Goal: Transaction & Acquisition: Purchase product/service

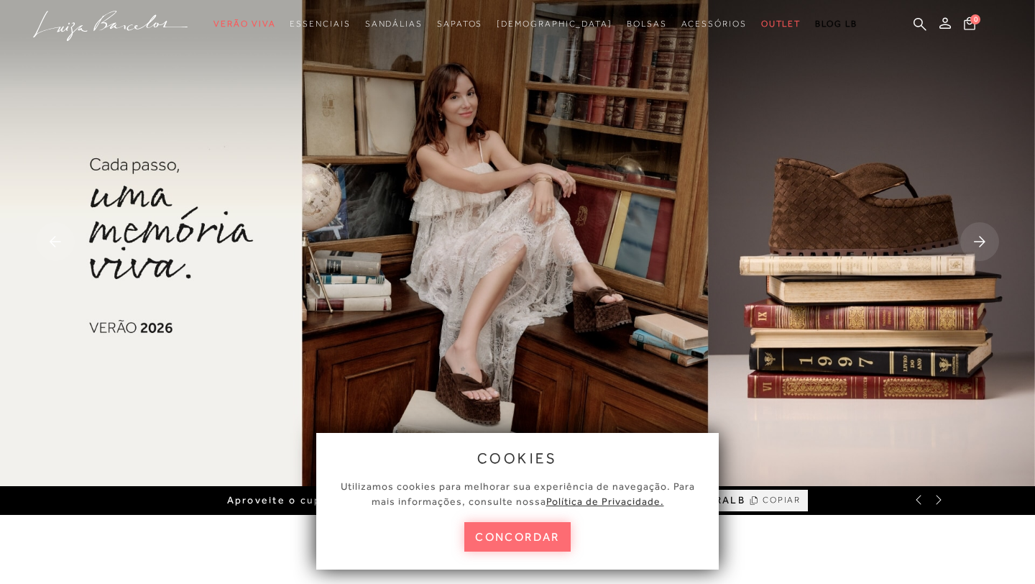
click at [535, 538] on button "concordar" at bounding box center [517, 536] width 106 height 29
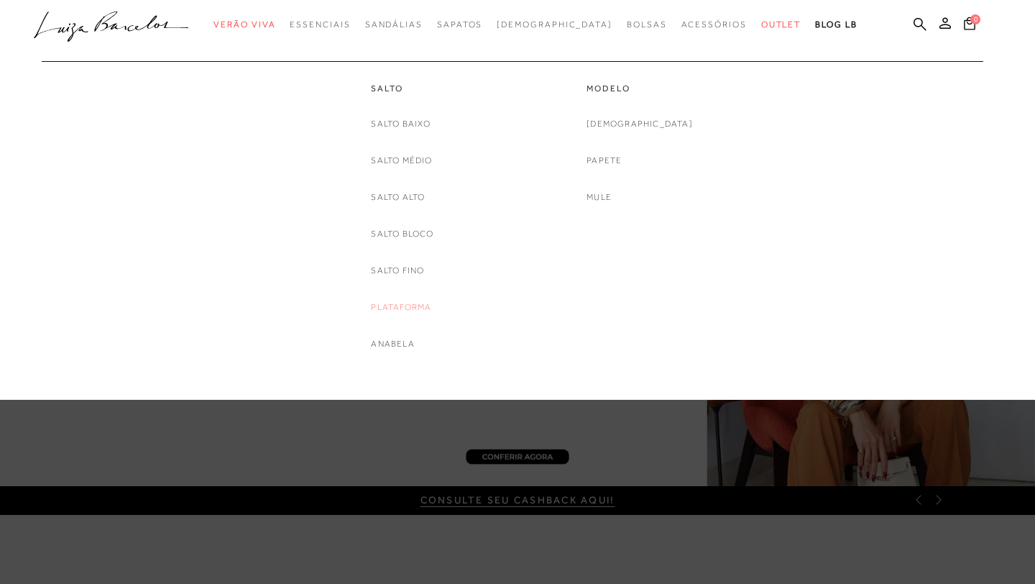
click at [391, 305] on link "Plataforma" at bounding box center [401, 307] width 60 height 15
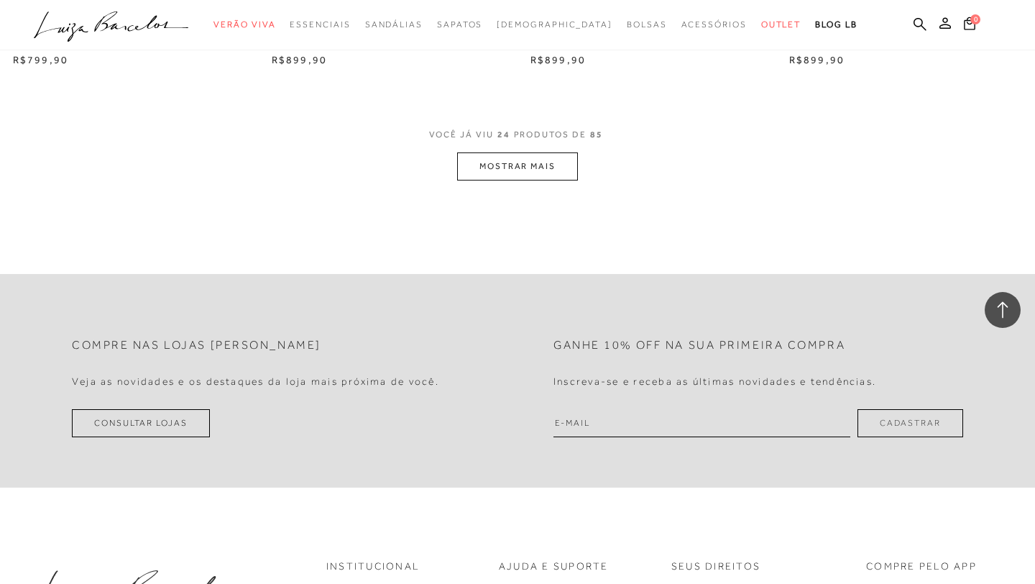
scroll to position [2867, 0]
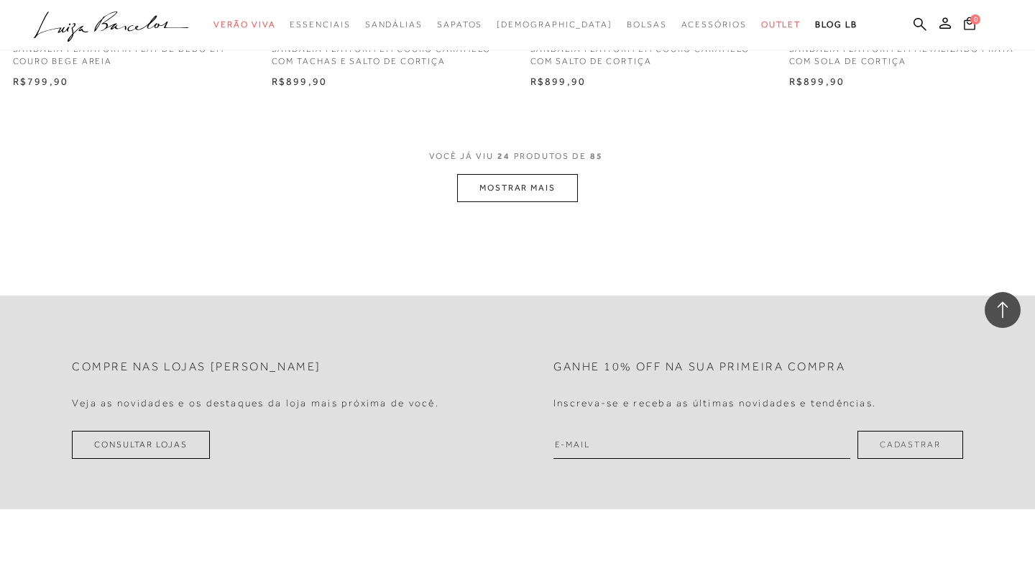
click at [502, 193] on button "MOSTRAR MAIS" at bounding box center [517, 188] width 121 height 28
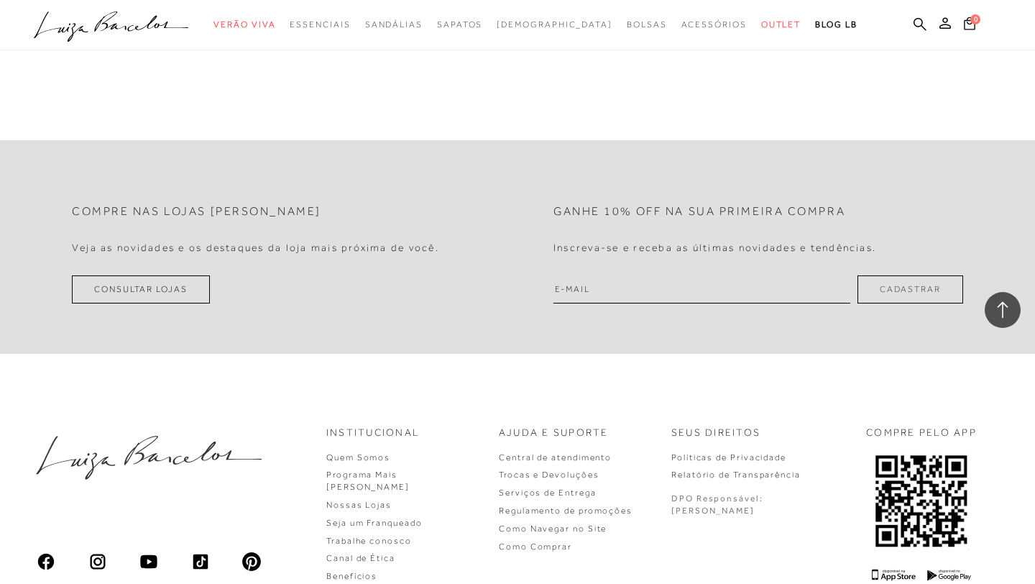
scroll to position [5797, 0]
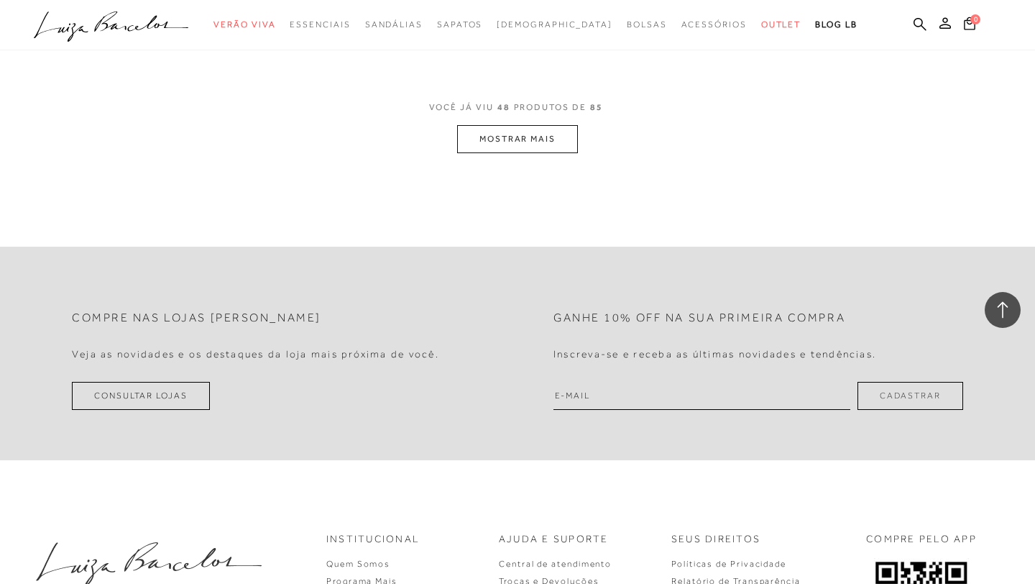
click at [510, 139] on button "MOSTRAR MAIS" at bounding box center [517, 139] width 121 height 28
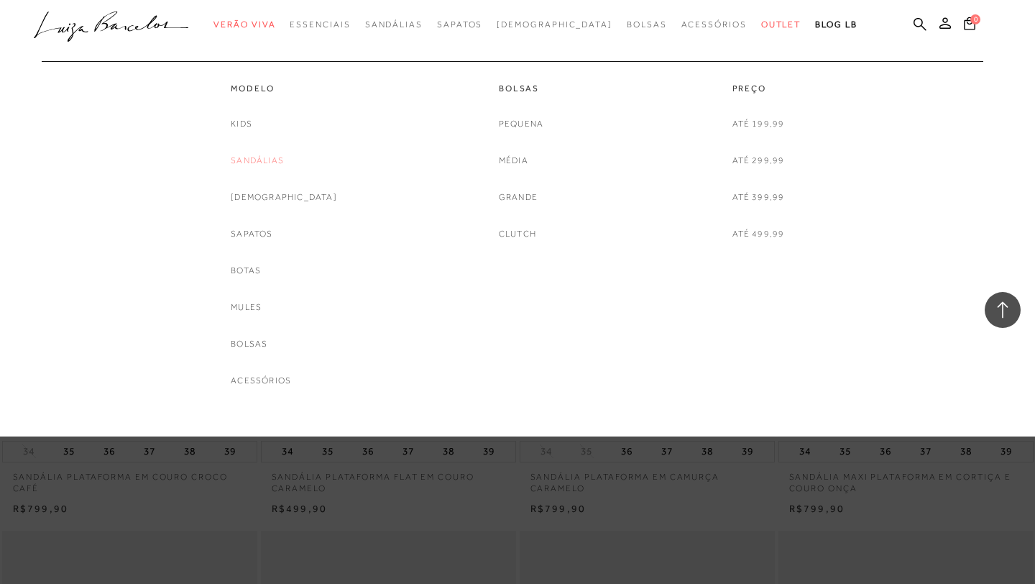
click at [275, 160] on link "Sandálias" at bounding box center [257, 160] width 53 height 15
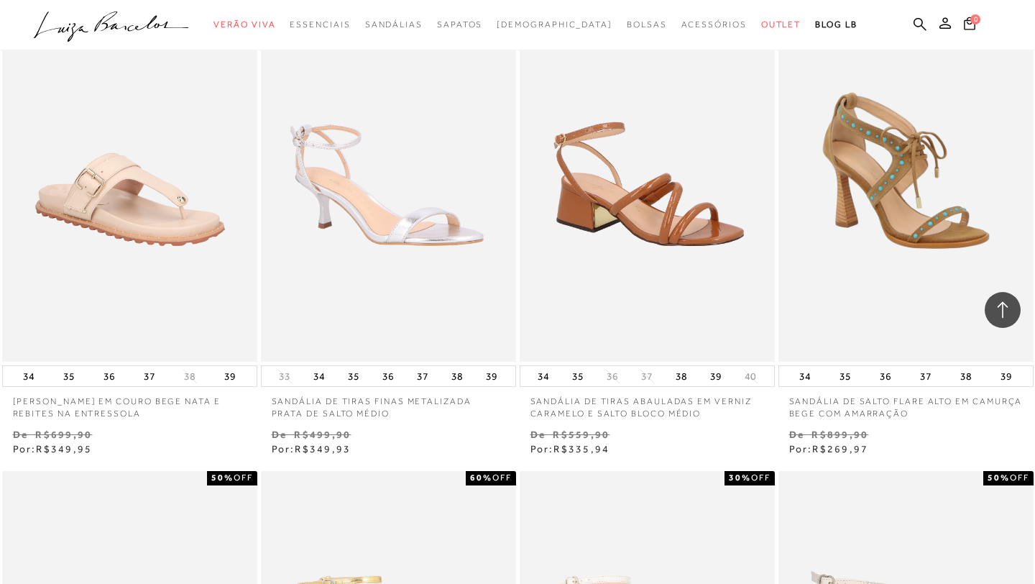
scroll to position [1049, 0]
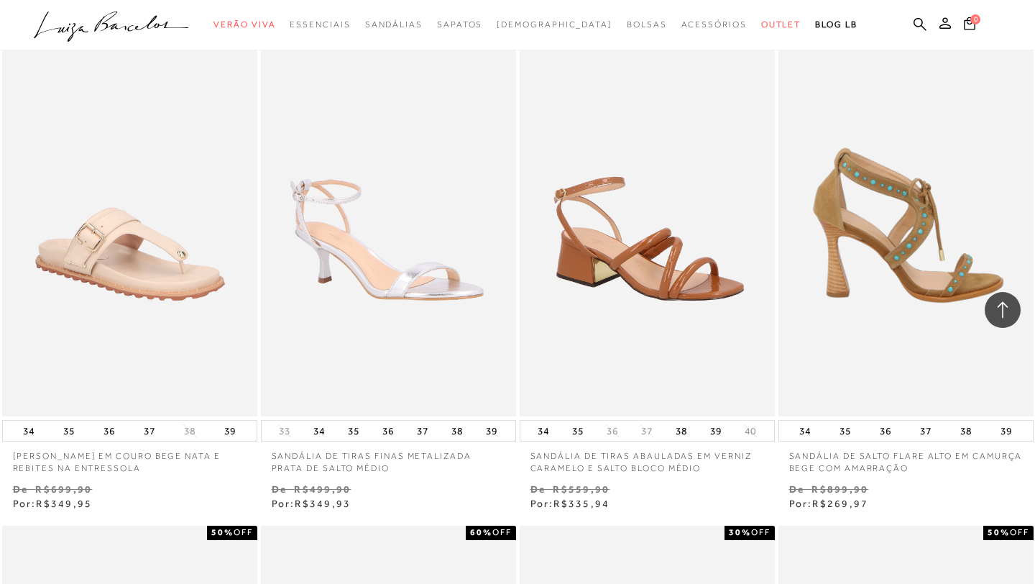
click at [862, 254] on img at bounding box center [907, 225] width 254 height 383
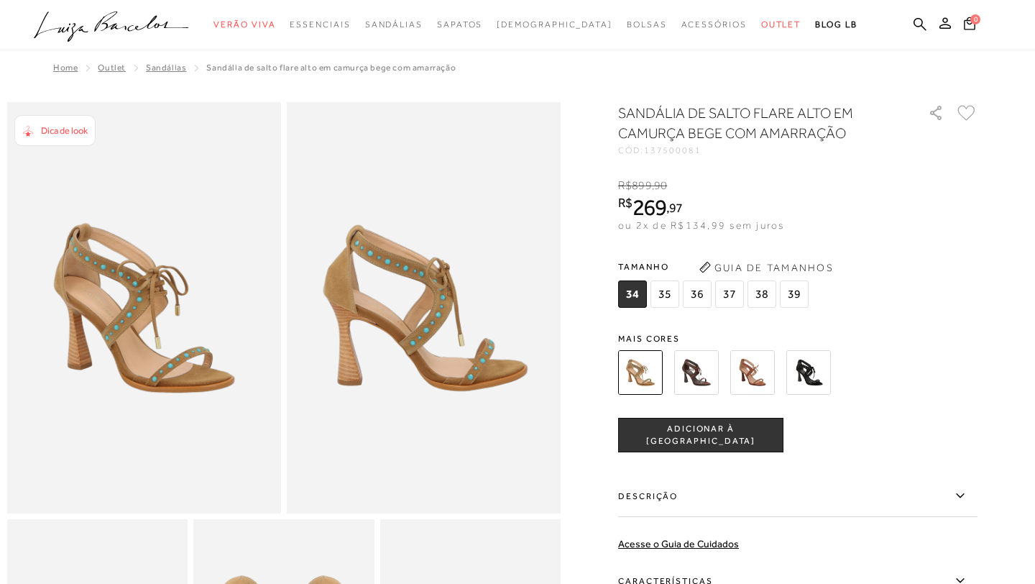
click at [729, 297] on span "37" at bounding box center [729, 293] width 29 height 27
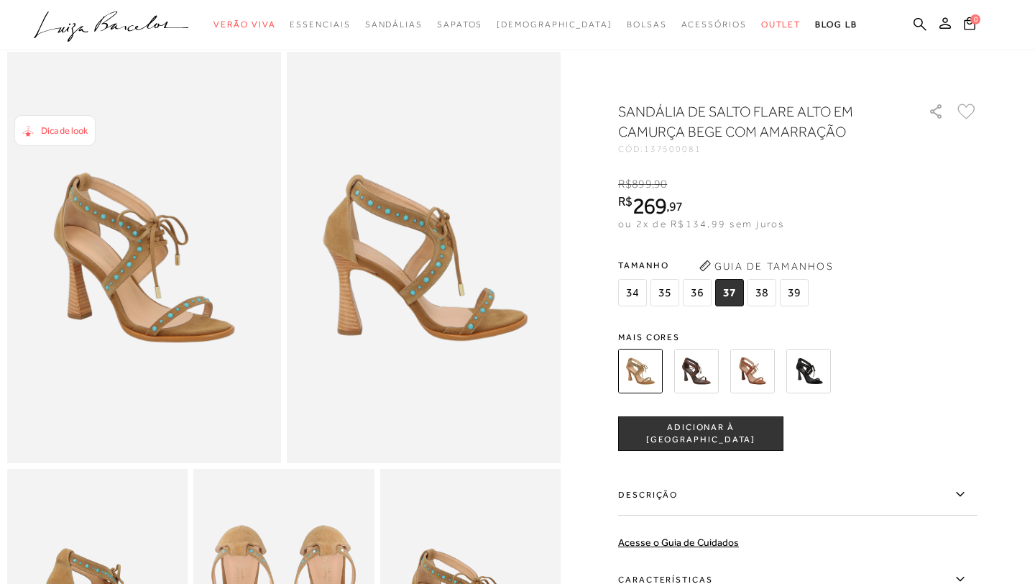
scroll to position [40, 0]
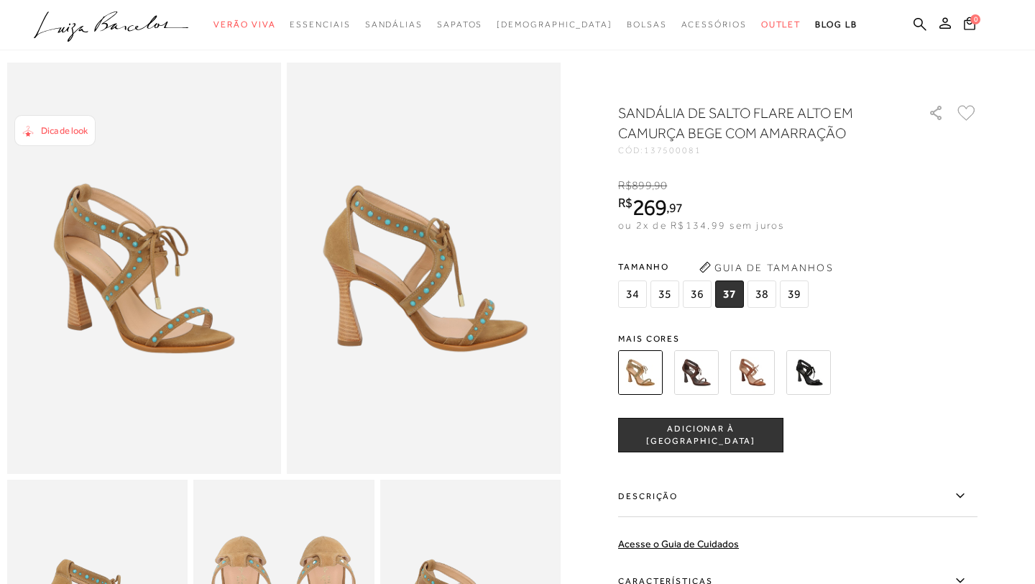
click at [754, 364] on img at bounding box center [752, 372] width 45 height 45
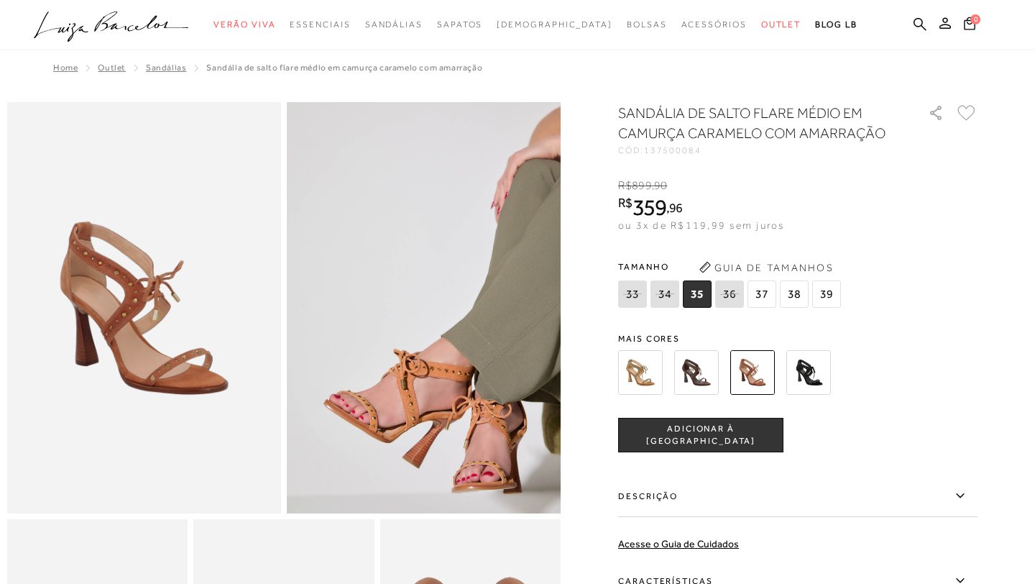
click at [691, 380] on img at bounding box center [696, 372] width 45 height 45
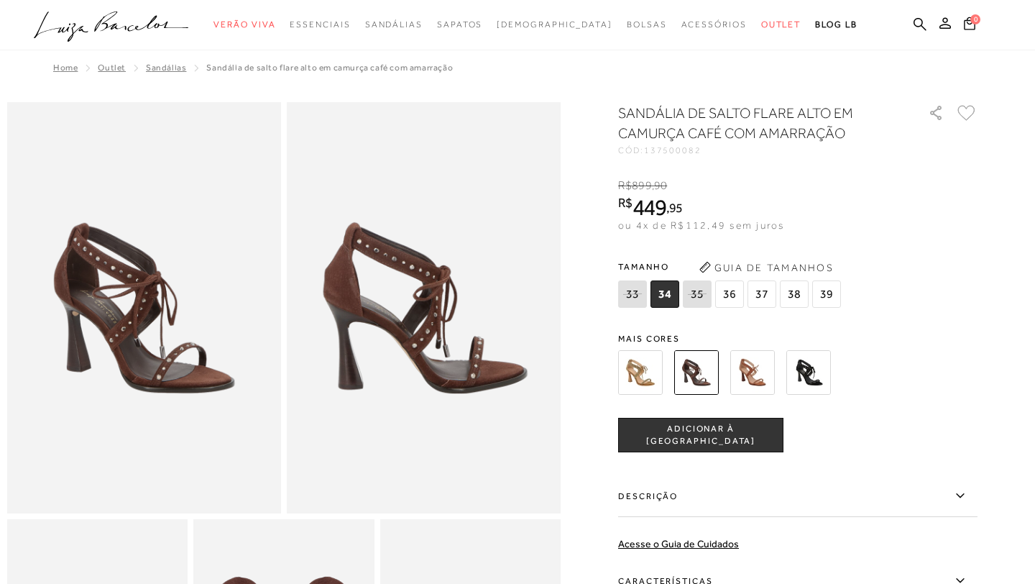
click at [639, 377] on img at bounding box center [640, 372] width 45 height 45
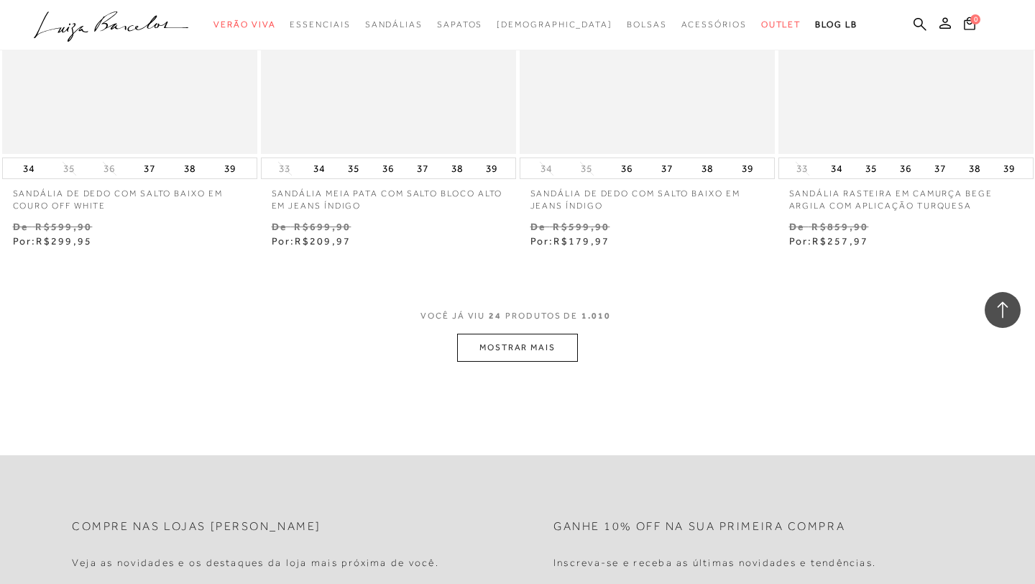
scroll to position [2803, 0]
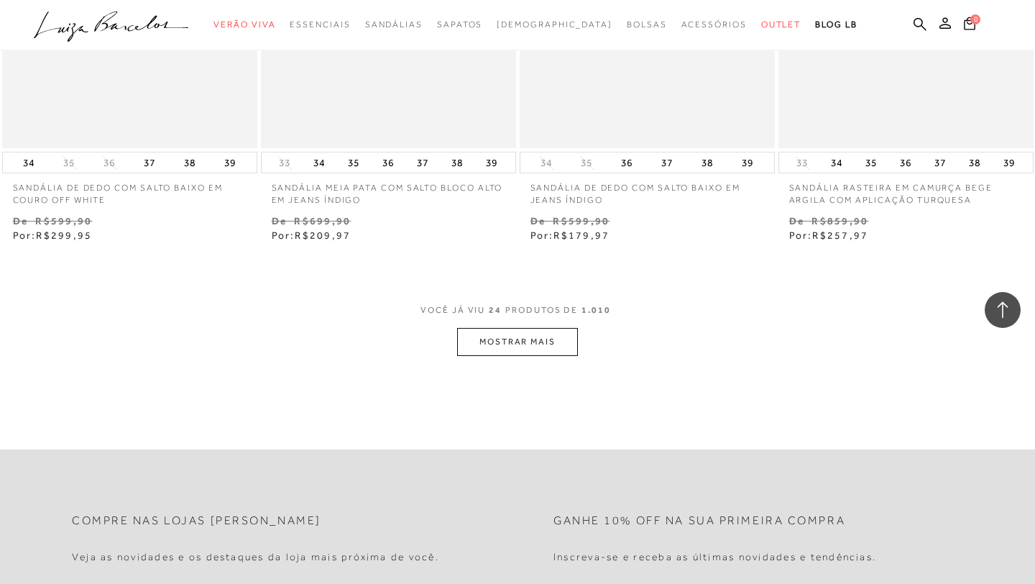
click at [529, 337] on button "MOSTRAR MAIS" at bounding box center [517, 342] width 121 height 28
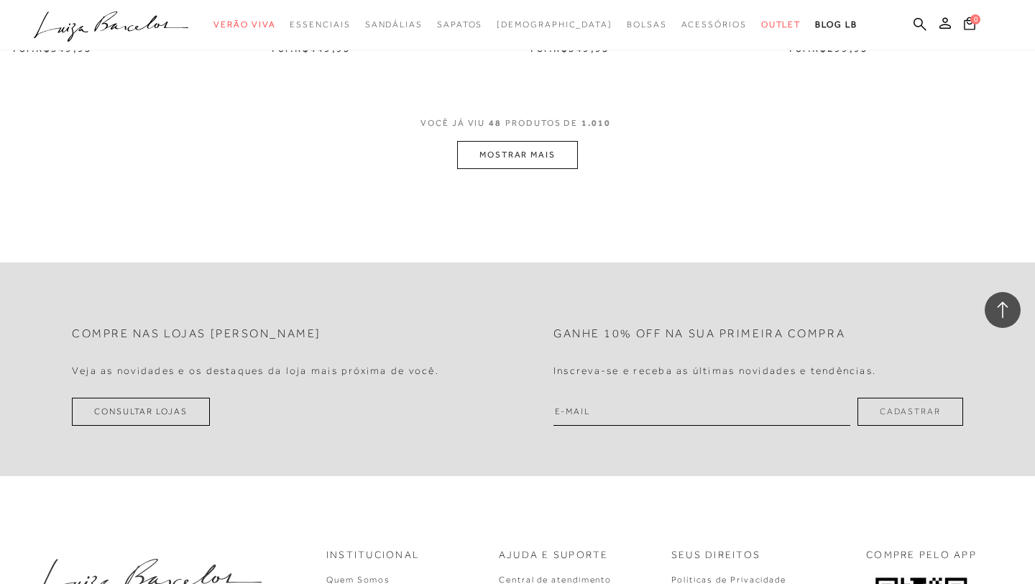
scroll to position [5947, 0]
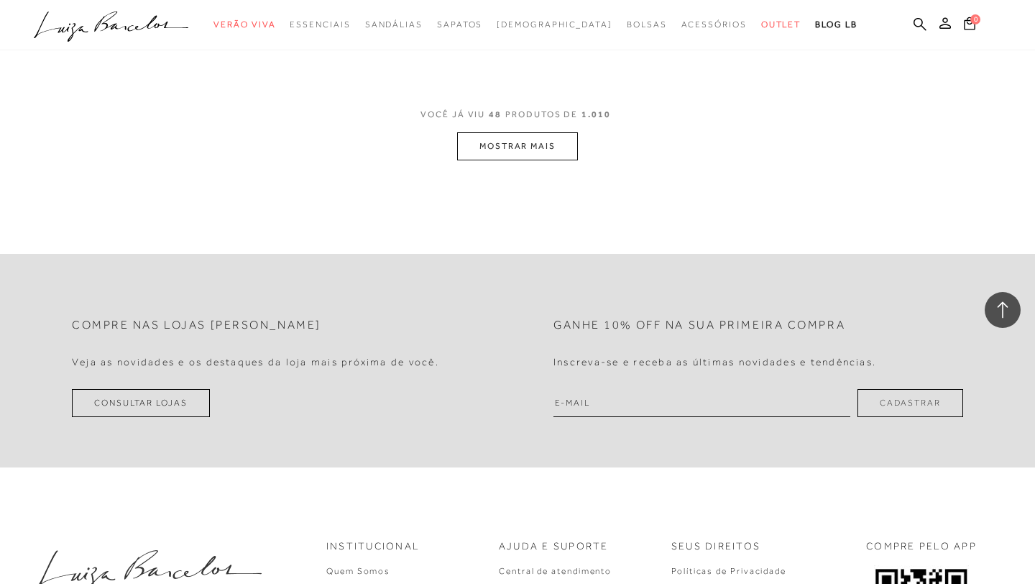
click at [520, 154] on button "MOSTRAR MAIS" at bounding box center [517, 146] width 121 height 28
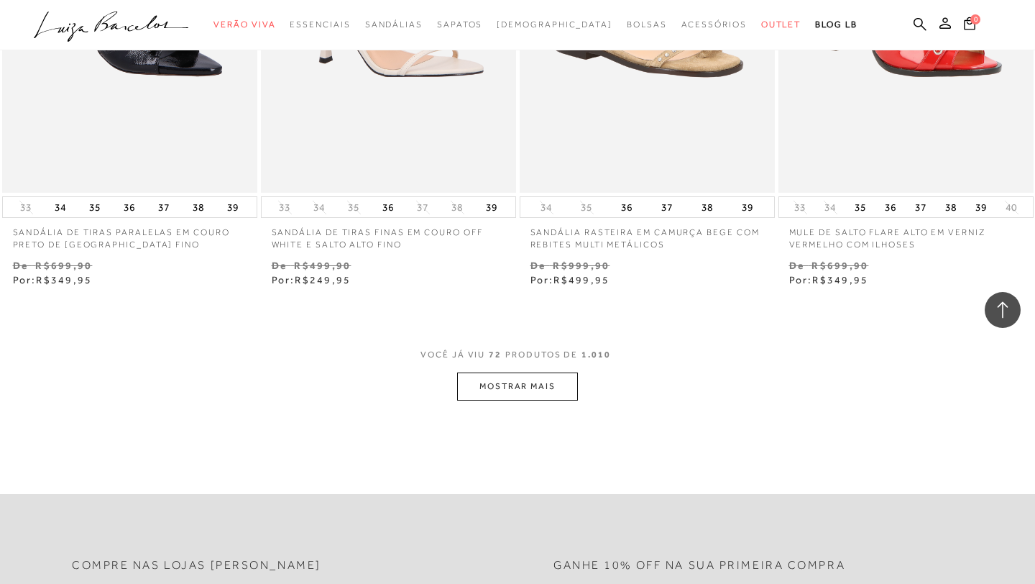
scroll to position [8712, 0]
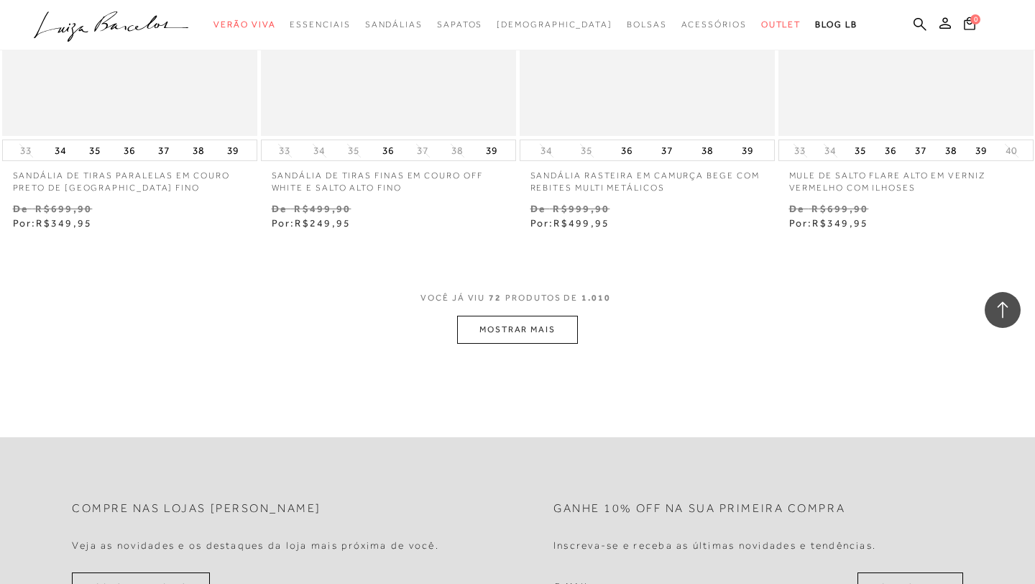
click at [498, 331] on button "MOSTRAR MAIS" at bounding box center [517, 329] width 121 height 28
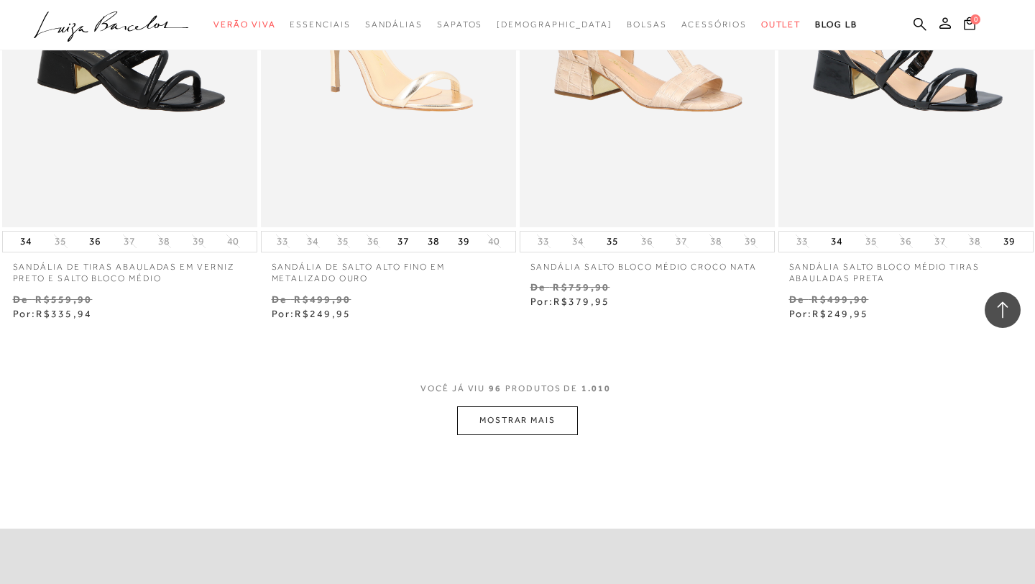
scroll to position [11660, 0]
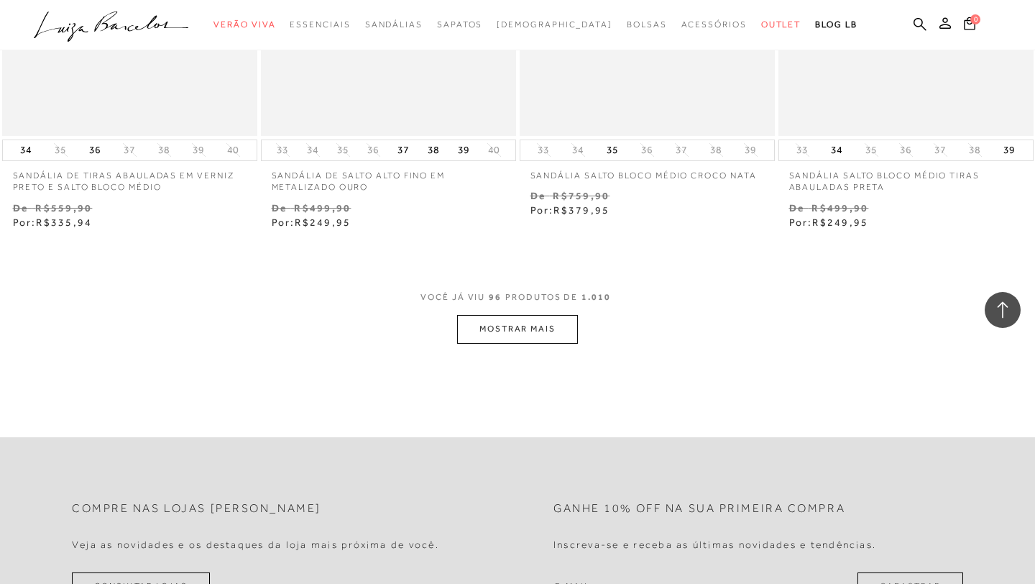
click at [543, 331] on button "MOSTRAR MAIS" at bounding box center [517, 329] width 121 height 28
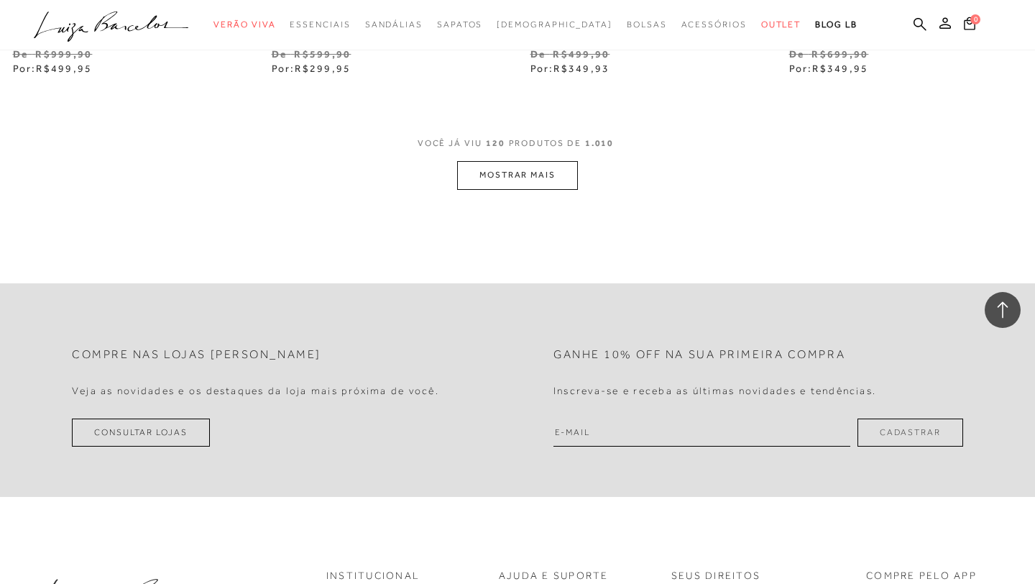
scroll to position [14841, 0]
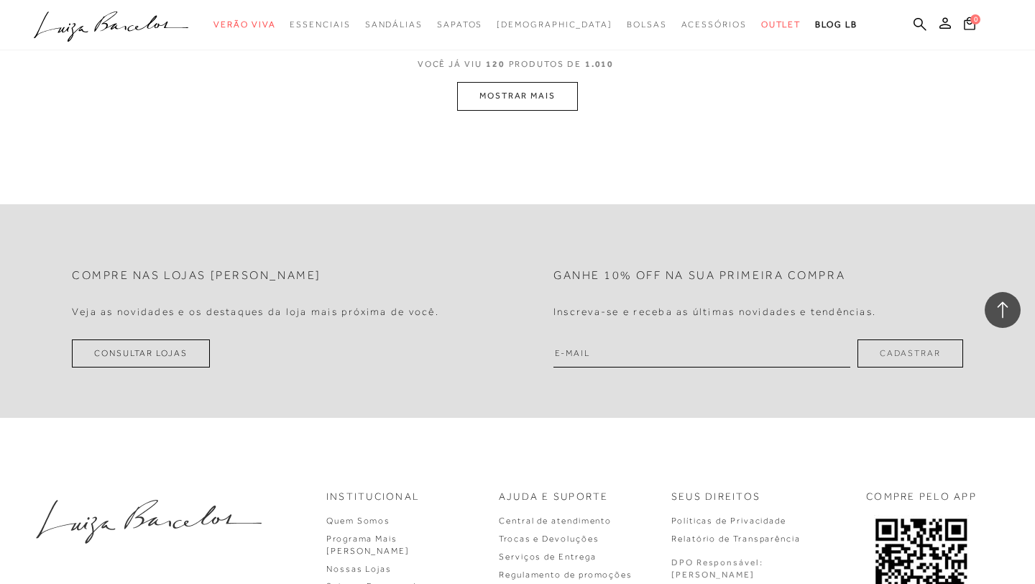
click at [522, 82] on span "VOCÊ JÁ VIU 120 PRODUTOS DE 1.010" at bounding box center [518, 69] width 201 height 26
click at [523, 110] on button "MOSTRAR MAIS" at bounding box center [517, 96] width 121 height 28
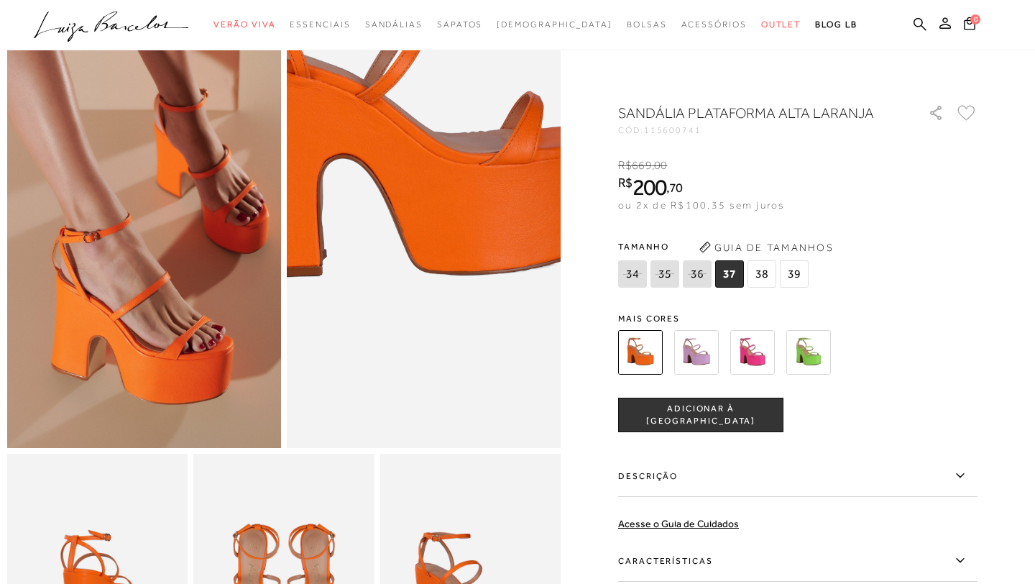
scroll to position [64, 0]
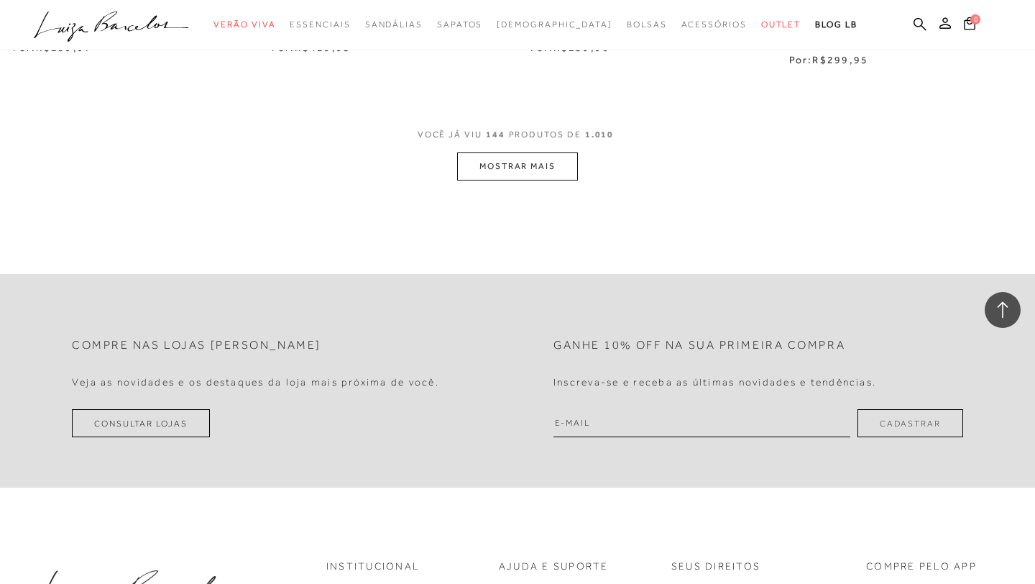
scroll to position [17756, 0]
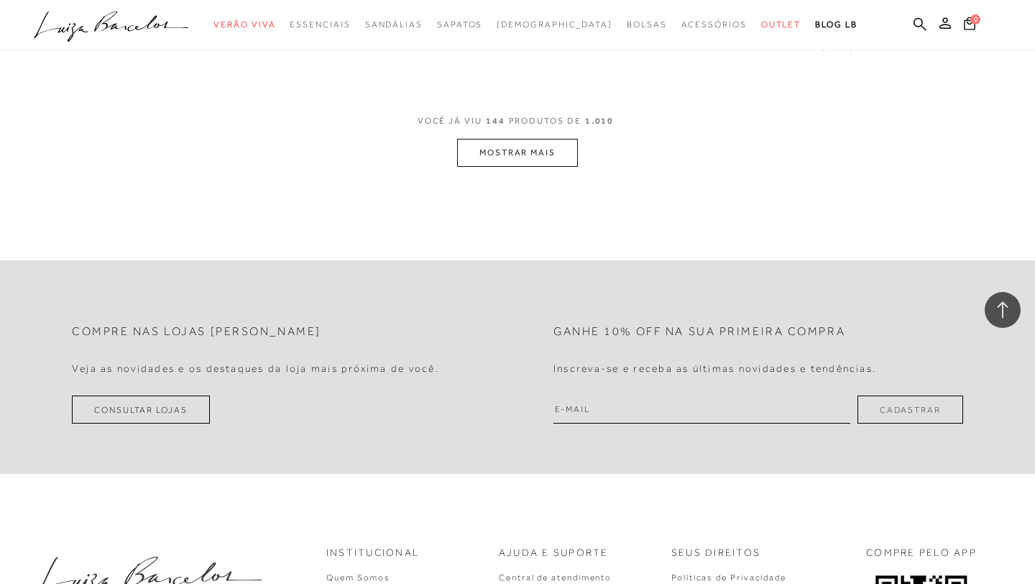
click at [520, 167] on button "MOSTRAR MAIS" at bounding box center [517, 153] width 121 height 28
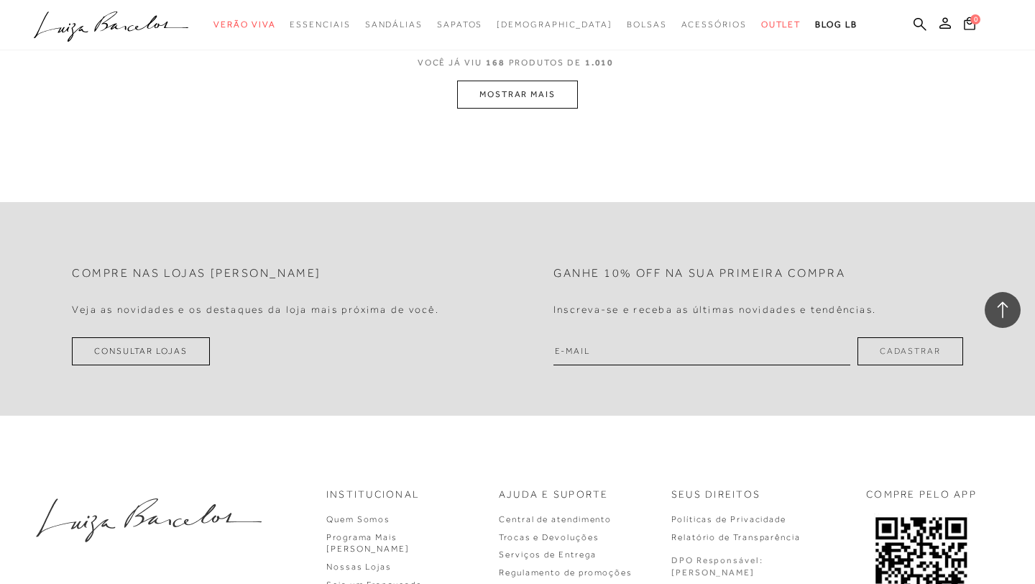
scroll to position [20794, 0]
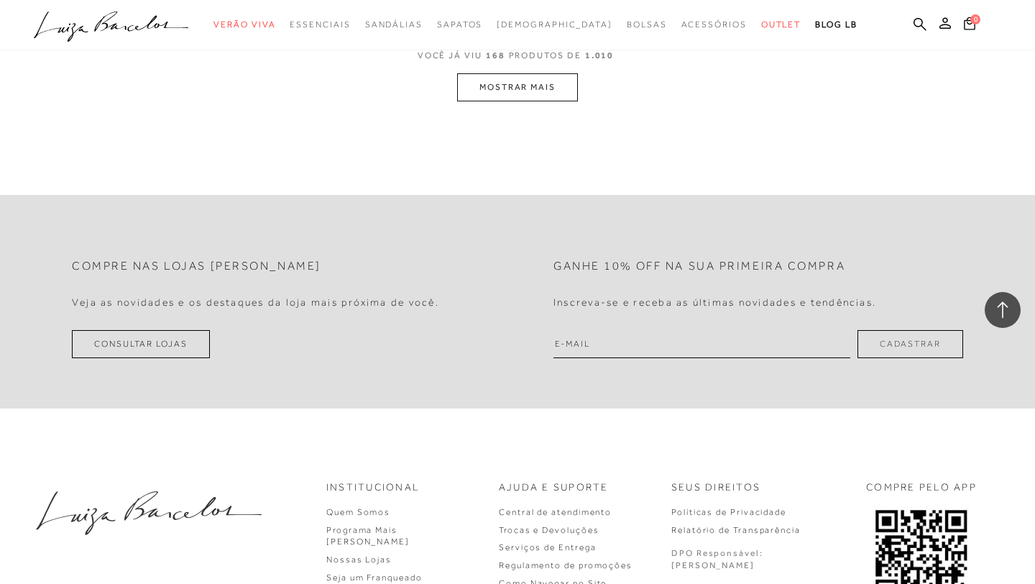
click at [530, 98] on button "MOSTRAR MAIS" at bounding box center [517, 87] width 121 height 28
click at [547, 92] on button "MOSTRAR MAIS" at bounding box center [517, 87] width 121 height 28
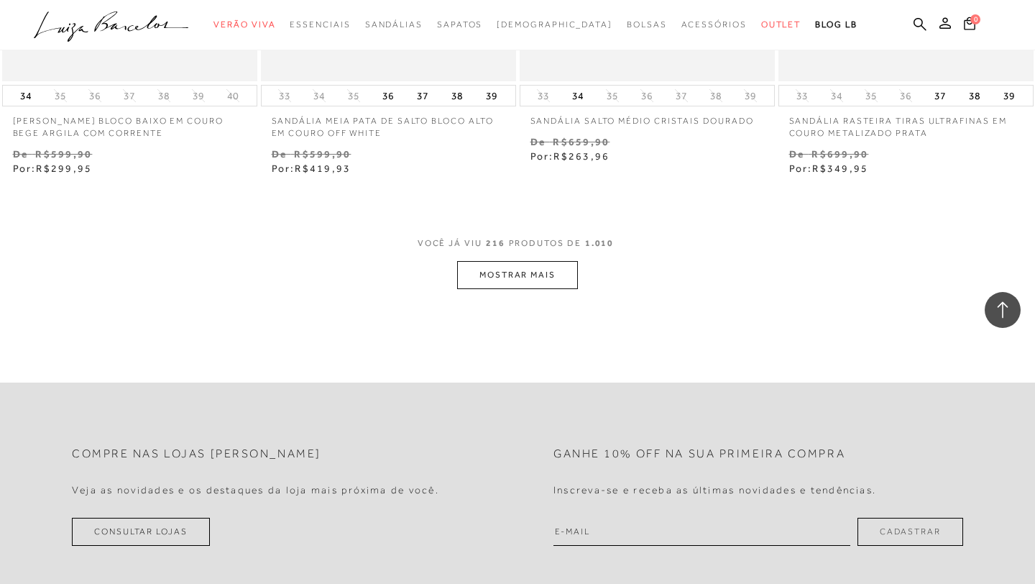
scroll to position [26546, 0]
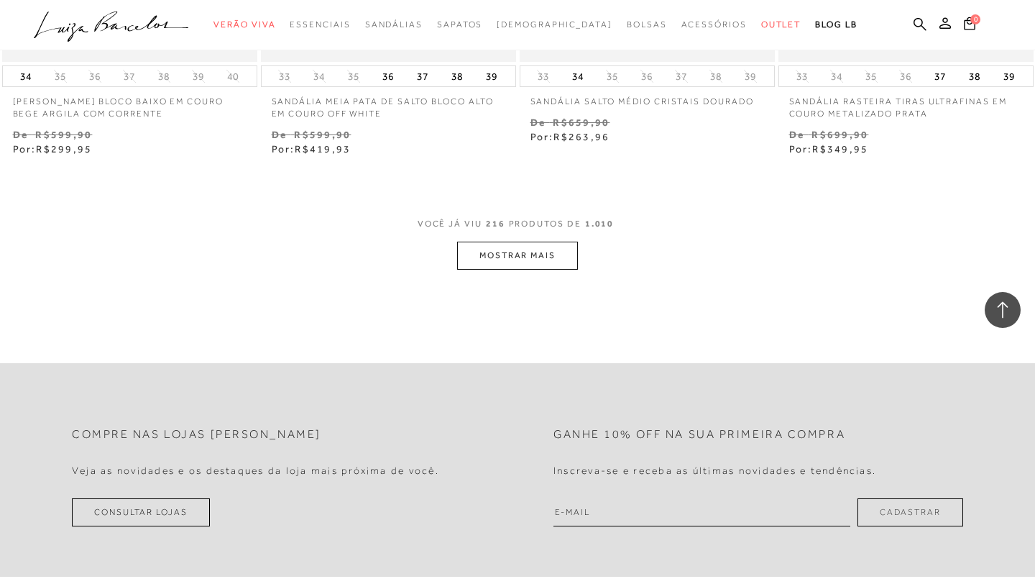
click at [542, 265] on button "MOSTRAR MAIS" at bounding box center [517, 255] width 121 height 28
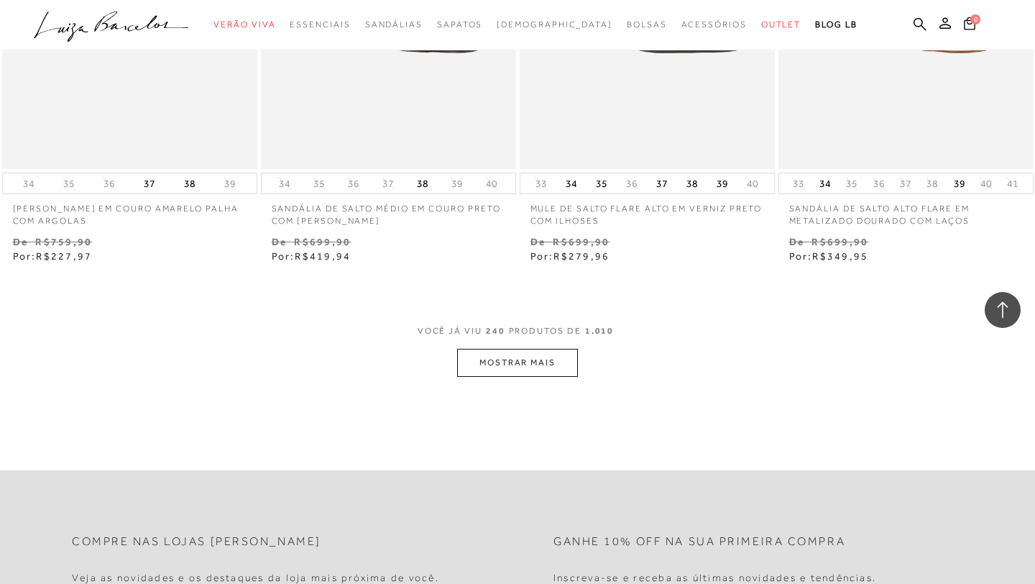
scroll to position [29390, 0]
click at [505, 373] on button "MOSTRAR MAIS" at bounding box center [517, 360] width 121 height 28
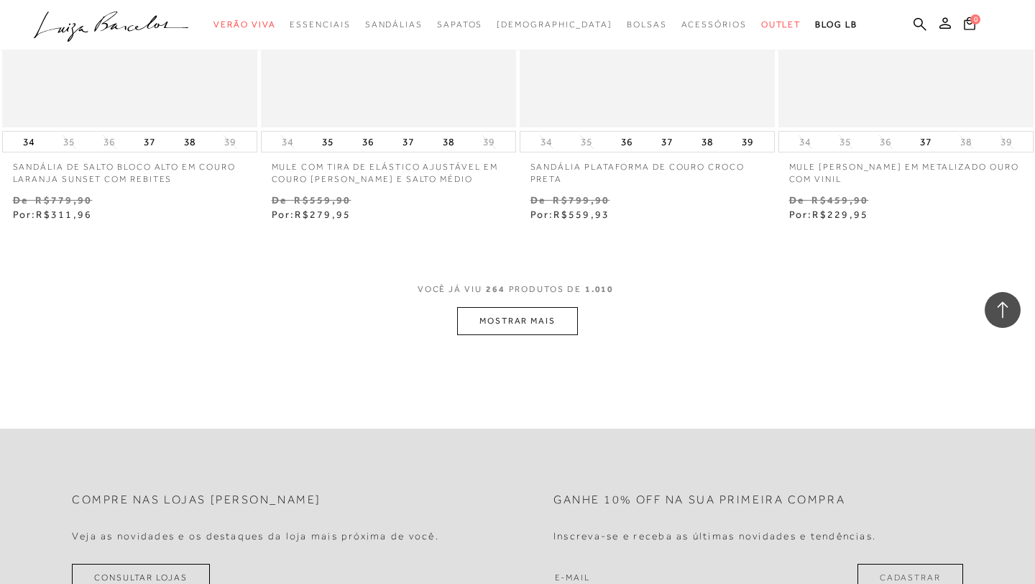
scroll to position [32464, 0]
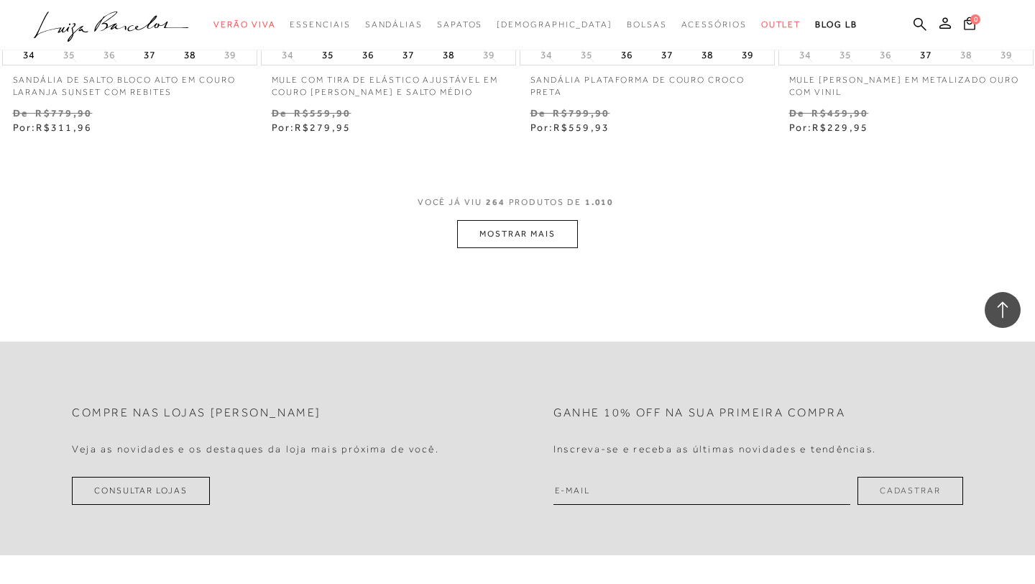
click at [554, 211] on span "VOCÊ JÁ VIU 264 PRODUTOS DE 1.010" at bounding box center [518, 207] width 201 height 26
click at [554, 236] on button "MOSTRAR MAIS" at bounding box center [517, 234] width 121 height 28
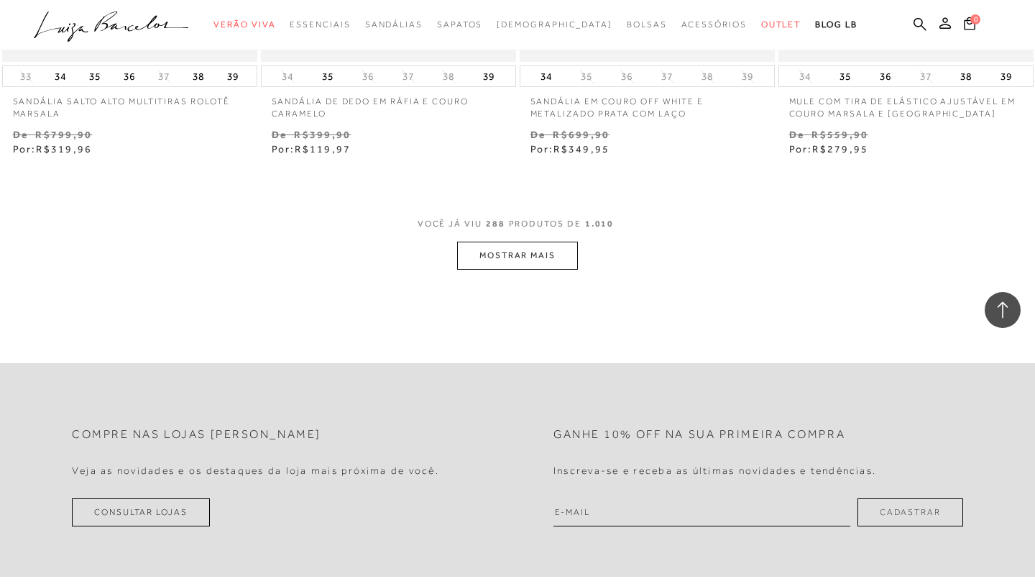
scroll to position [35405, 0]
click at [535, 235] on span "VOCÊ JÁ VIU 288 PRODUTOS DE 1.010" at bounding box center [518, 226] width 201 height 26
click at [532, 244] on button "MOSTRAR MAIS" at bounding box center [517, 253] width 121 height 28
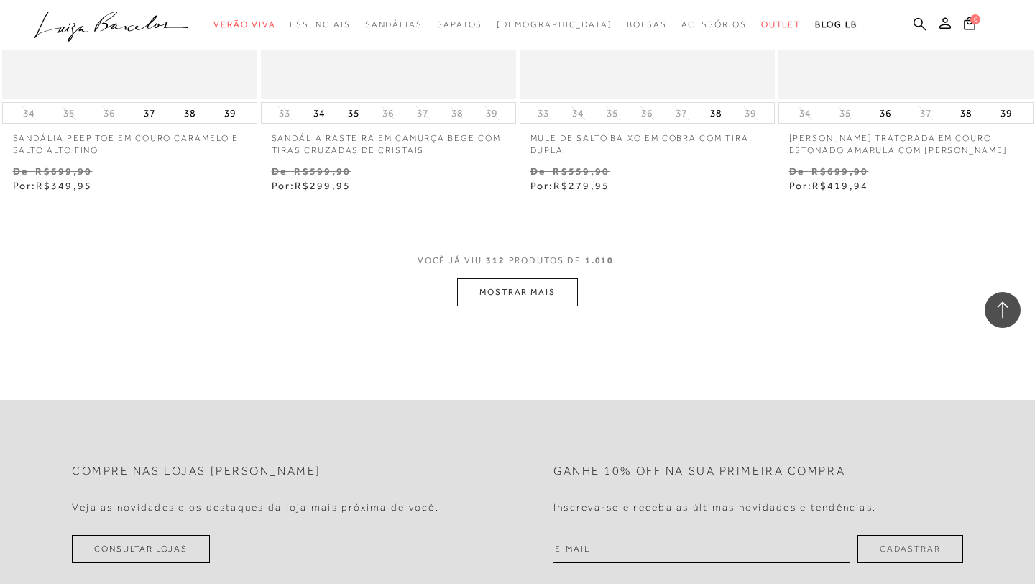
scroll to position [38332, 0]
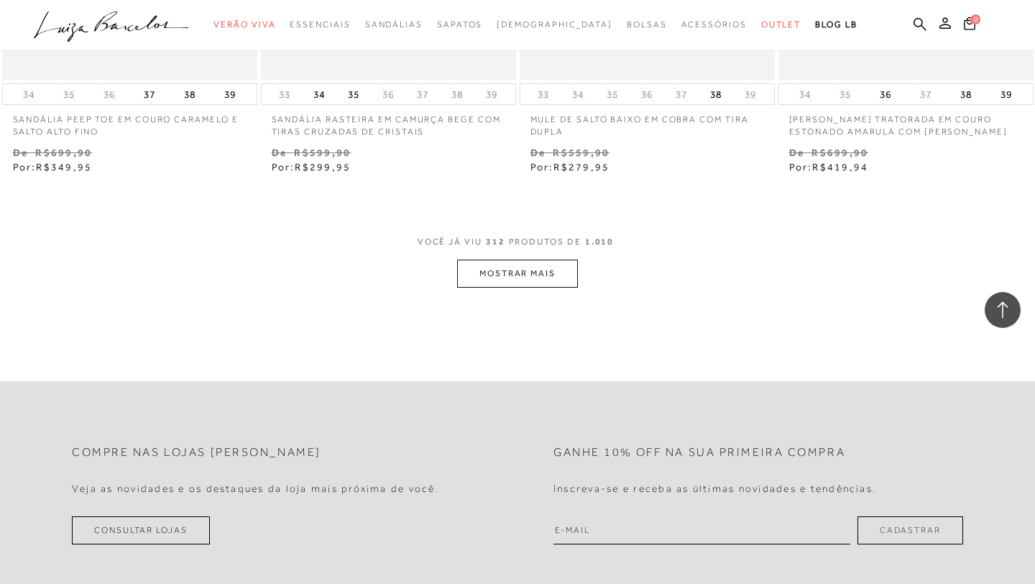
click at [499, 287] on button "MOSTRAR MAIS" at bounding box center [517, 273] width 121 height 28
